Goal: Transaction & Acquisition: Purchase product/service

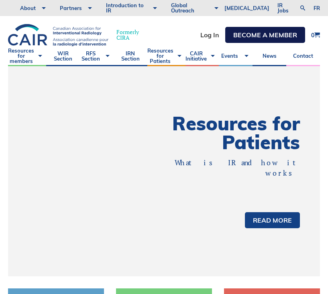
click at [252, 41] on link "Become a member" at bounding box center [265, 35] width 80 height 16
click at [246, 37] on link "Become a member" at bounding box center [265, 35] width 80 height 16
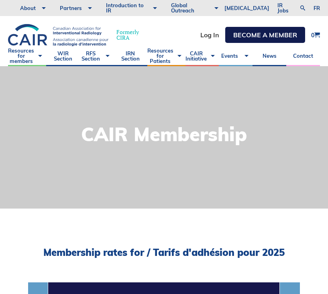
click at [243, 37] on link "Become a member" at bounding box center [265, 35] width 80 height 16
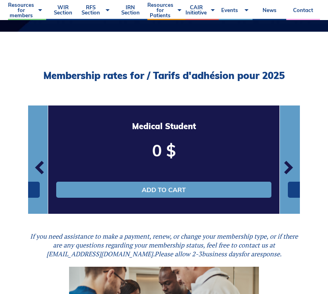
scroll to position [217, 0]
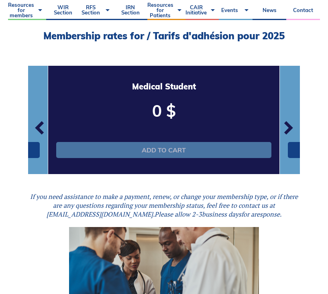
click at [189, 149] on link "Add to cart" at bounding box center [163, 150] width 215 height 16
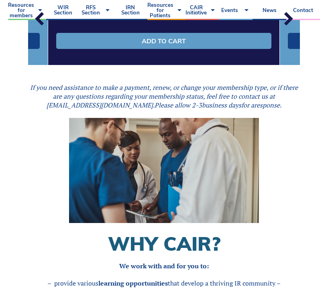
scroll to position [419, 0]
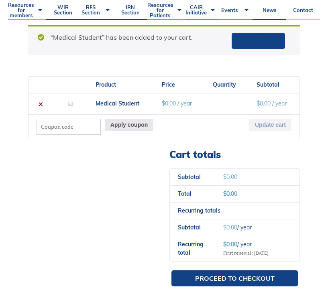
scroll to position [284, 0]
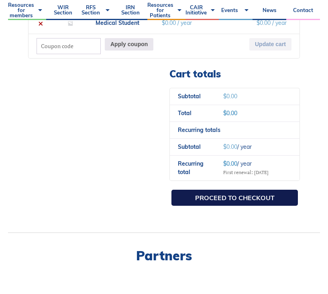
click at [227, 205] on link "Proceed to checkout" at bounding box center [234, 198] width 126 height 16
click at [226, 194] on link "Proceed to checkout" at bounding box center [234, 198] width 126 height 16
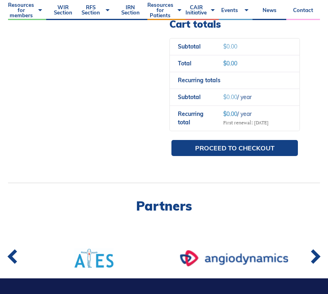
scroll to position [389, 0]
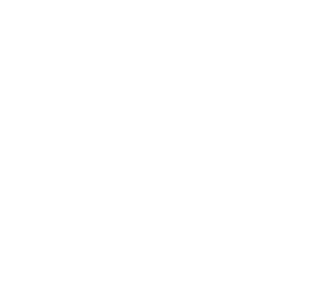
select select "QC"
